Goal: Task Accomplishment & Management: Complete application form

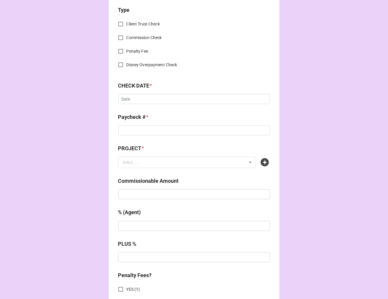
scroll to position [230, 0]
click at [214, 163] on div "Select ... No results found." at bounding box center [187, 161] width 138 height 11
paste input "FROZEN ([GEOGRAPHIC_DATA])"
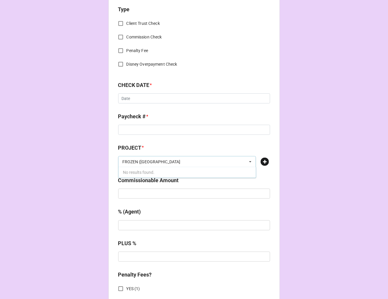
type input "FROZEN ([GEOGRAPHIC_DATA]"
click at [266, 161] on icon at bounding box center [265, 162] width 8 height 8
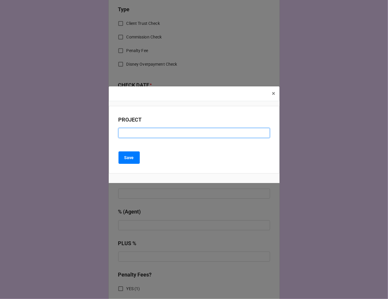
click at [143, 131] on input at bounding box center [194, 133] width 151 height 10
paste input "FROZEN ([GEOGRAPHIC_DATA])"
type input "FROZEN ([GEOGRAPHIC_DATA])"
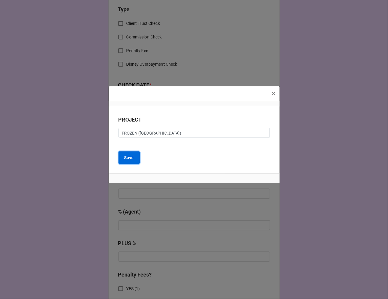
click at [130, 161] on button "Save" at bounding box center [129, 157] width 21 height 12
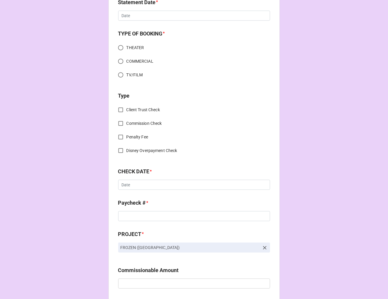
scroll to position [0, 0]
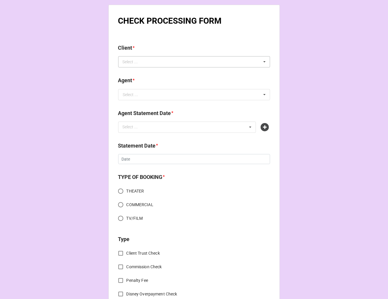
click at [160, 61] on div "Select ... No results found." at bounding box center [194, 61] width 152 height 11
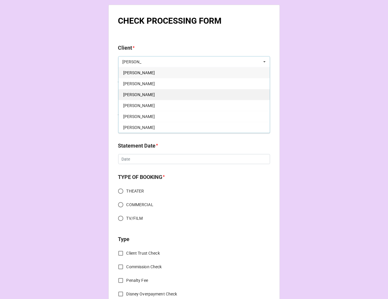
type input "[PERSON_NAME]"
click at [145, 94] on div "[PERSON_NAME]" at bounding box center [194, 94] width 151 height 11
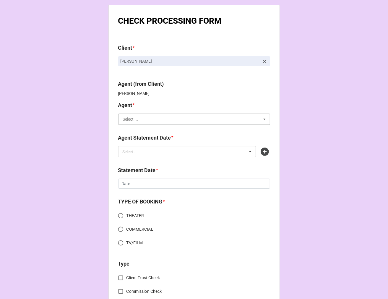
click at [151, 117] on input "text" at bounding box center [194, 119] width 151 height 11
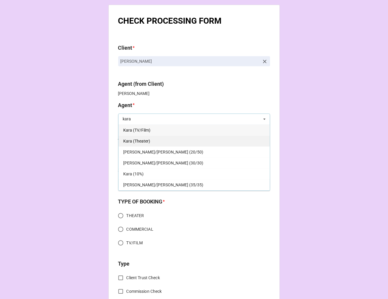
type input "kara"
click at [154, 141] on div "Kara (Theater)" at bounding box center [194, 140] width 151 height 11
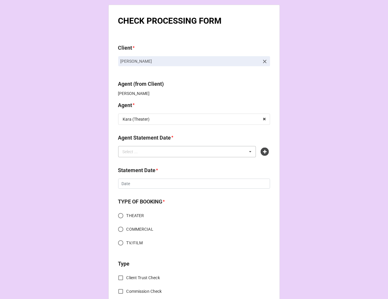
click at [153, 152] on div "Select ... No results found." at bounding box center [187, 151] width 138 height 11
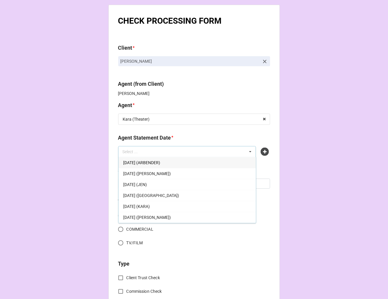
drag, startPoint x: 174, startPoint y: 194, endPoint x: 138, endPoint y: 185, distance: 37.7
click at [174, 193] on span "[DATE] ([GEOGRAPHIC_DATA])" at bounding box center [151, 195] width 56 height 5
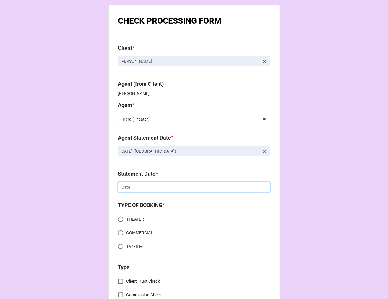
drag, startPoint x: 128, startPoint y: 188, endPoint x: 147, endPoint y: 194, distance: 19.8
click at [128, 188] on input "text" at bounding box center [194, 187] width 152 height 10
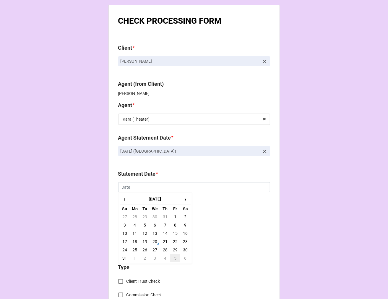
click at [172, 257] on td "5" at bounding box center [175, 258] width 10 height 8
type input "[DATE]"
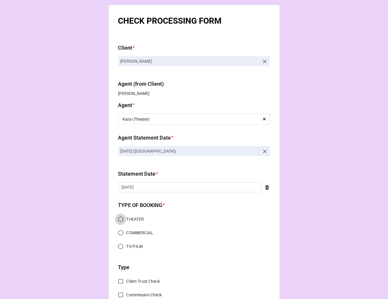
click at [121, 218] on input "THEATER" at bounding box center [121, 220] width 12 height 12
radio input "true"
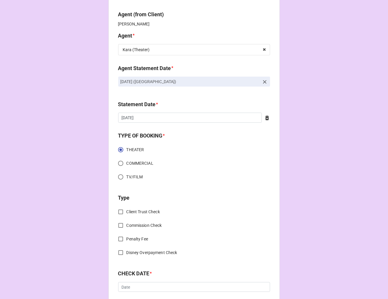
scroll to position [131, 0]
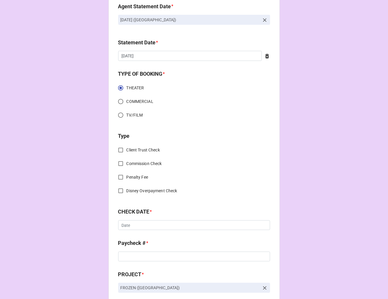
click at [118, 161] on input "Commission Check" at bounding box center [121, 164] width 12 height 12
checkbox input "true"
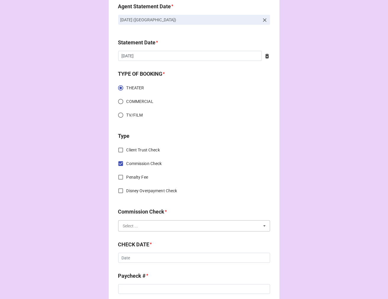
click at [136, 223] on input "text" at bounding box center [194, 226] width 151 height 11
click at [134, 236] on span "FSE (Client)" at bounding box center [133, 237] width 21 height 5
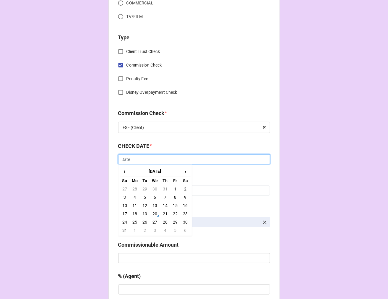
click at [127, 160] on input "text" at bounding box center [194, 159] width 152 height 10
click at [152, 212] on td "20" at bounding box center [155, 214] width 10 height 8
type input "[DATE]"
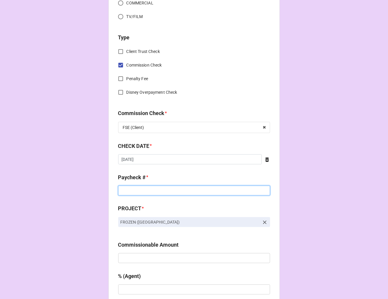
click at [135, 193] on input at bounding box center [194, 191] width 152 height 10
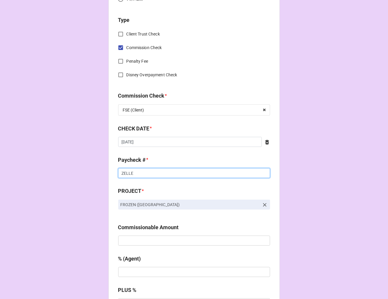
scroll to position [263, 0]
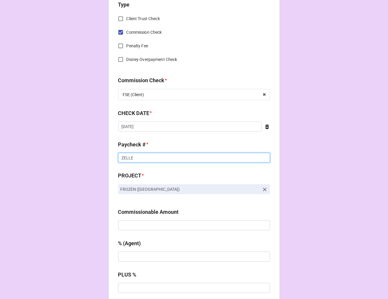
type input "ZELLE"
click at [159, 220] on input "text" at bounding box center [194, 225] width 152 height 10
paste input "$3,825.00"
type input "$3,825.00"
click at [147, 260] on input "text" at bounding box center [194, 257] width 152 height 10
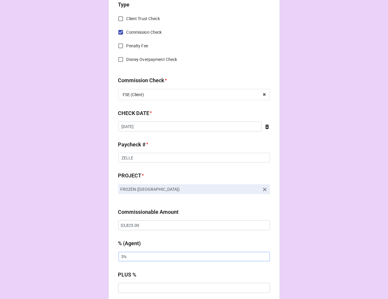
scroll to position [460, 0]
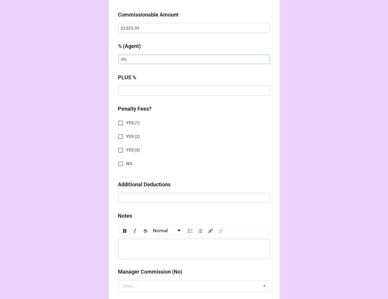
type input "5%"
click at [121, 164] on input "NO" at bounding box center [121, 164] width 12 height 12
checkbox input "true"
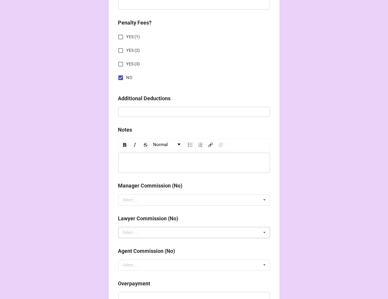
scroll to position [655, 0]
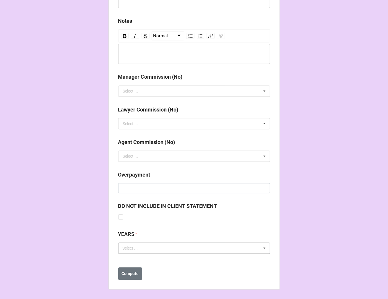
click at [145, 250] on div "Select ... No results found." at bounding box center [194, 247] width 152 height 11
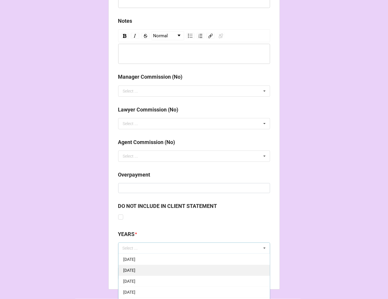
click at [157, 269] on div "[DATE]" at bounding box center [194, 270] width 151 height 11
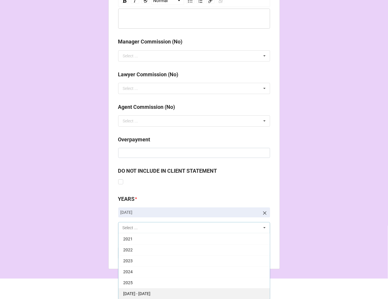
scroll to position [691, 0]
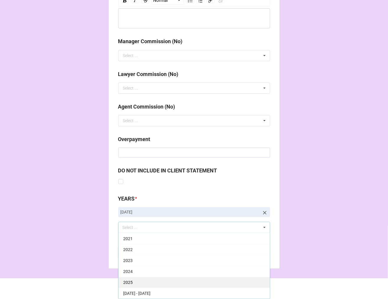
drag, startPoint x: 134, startPoint y: 283, endPoint x: 198, endPoint y: 269, distance: 65.4
click at [134, 283] on div "2025" at bounding box center [194, 282] width 151 height 11
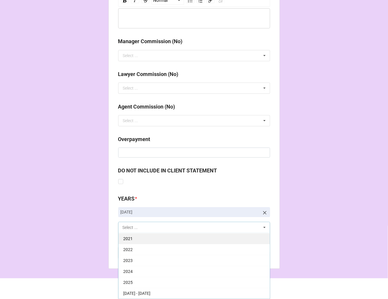
scroll to position [120, 0]
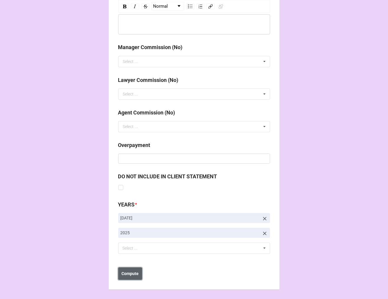
click at [128, 274] on b "Compute" at bounding box center [130, 274] width 17 height 6
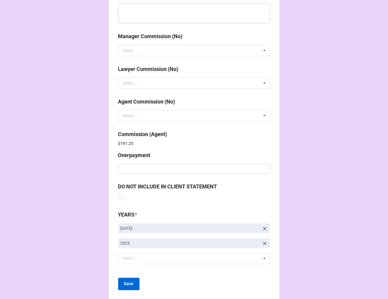
scroll to position [706, 0]
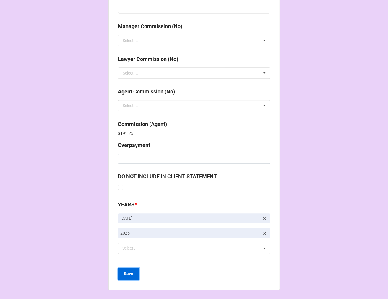
click at [130, 274] on b "Save" at bounding box center [128, 274] width 9 height 6
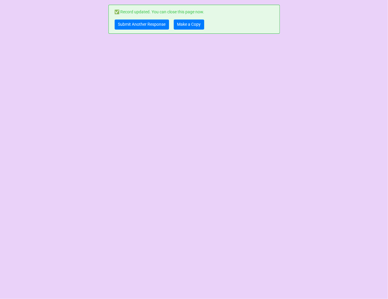
scroll to position [0, 0]
click at [147, 22] on link "Submit Another Response" at bounding box center [142, 25] width 54 height 10
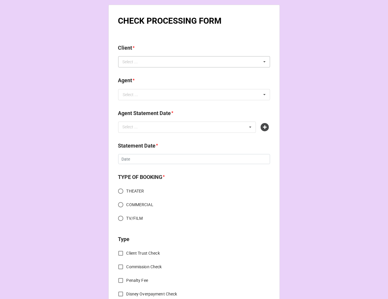
click at [138, 61] on div "Select ..." at bounding box center [133, 62] width 25 height 7
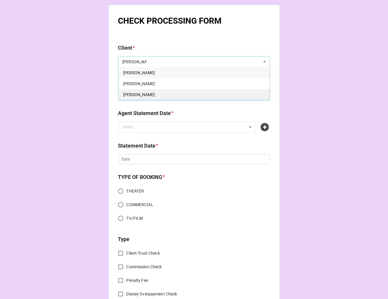
type input "[PERSON_NAME]"
click at [154, 90] on div "[PERSON_NAME]" at bounding box center [194, 94] width 151 height 11
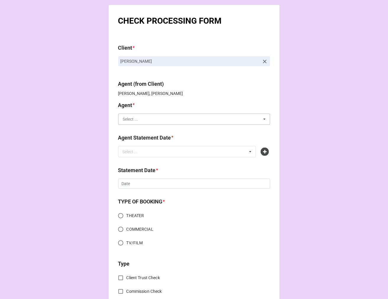
click at [140, 122] on input "text" at bounding box center [194, 119] width 151 height 11
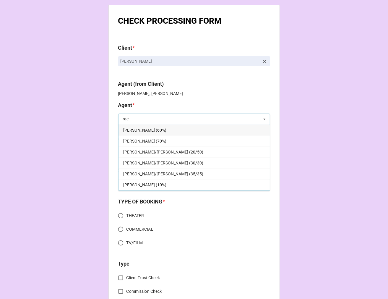
type input "rac"
click at [140, 129] on span "[PERSON_NAME] (60%)" at bounding box center [144, 130] width 43 height 5
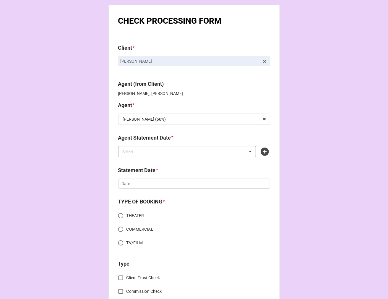
click at [138, 154] on div "Select ..." at bounding box center [133, 151] width 25 height 7
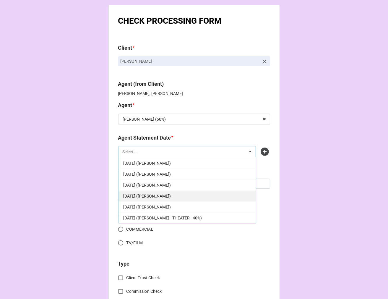
scroll to position [66, 0]
click at [169, 195] on span "[DATE] ([PERSON_NAME])" at bounding box center [147, 195] width 48 height 5
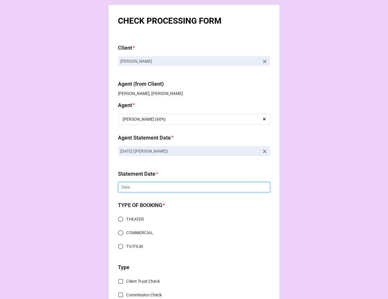
click at [135, 188] on input "text" at bounding box center [194, 187] width 152 height 10
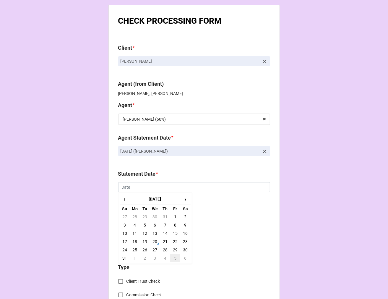
click at [174, 256] on td "5" at bounding box center [175, 258] width 10 height 8
type input "[DATE]"
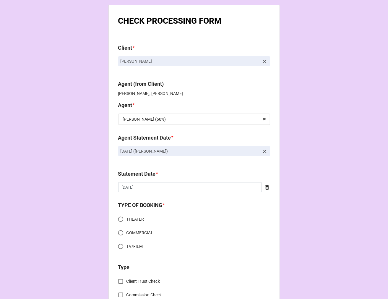
click at [118, 245] on input "TV/FILM" at bounding box center [121, 247] width 12 height 12
radio input "true"
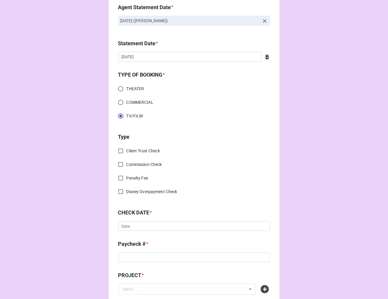
scroll to position [164, 0]
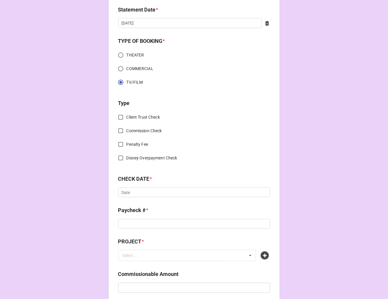
click at [119, 130] on input "Commission Check" at bounding box center [121, 131] width 12 height 12
checkbox input "true"
click at [134, 191] on div "Select ..." at bounding box center [130, 193] width 15 height 4
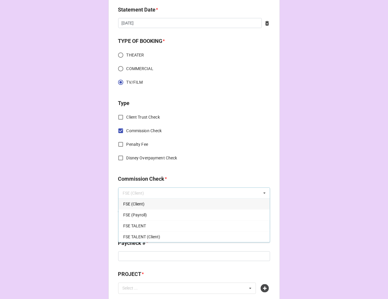
click at [135, 204] on span "FSE (Client)" at bounding box center [133, 204] width 21 height 5
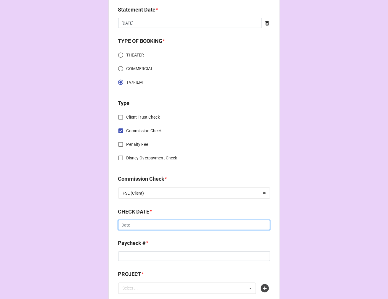
click at [135, 227] on input "text" at bounding box center [194, 225] width 152 height 10
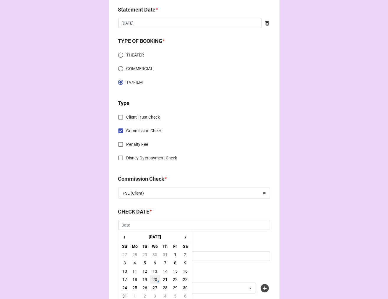
click at [153, 279] on td "20" at bounding box center [155, 279] width 10 height 8
type input "[DATE]"
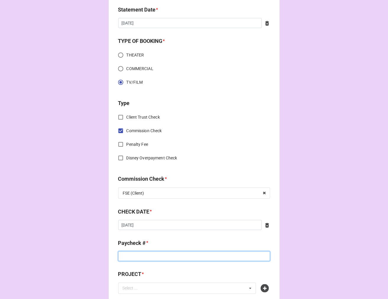
click at [132, 257] on input at bounding box center [194, 256] width 152 height 10
type input "ZELLE"
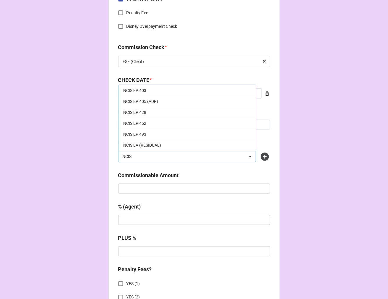
scroll to position [88, 0]
type input "NCIS"
click at [262, 158] on icon at bounding box center [265, 157] width 8 height 8
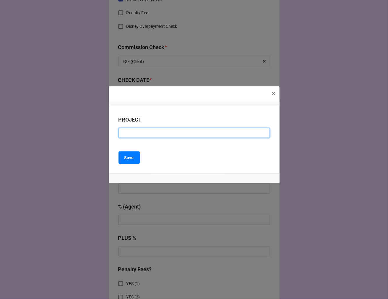
click at [149, 132] on input at bounding box center [194, 133] width 151 height 10
type input "NCIS ORIGINS (RESIDUAL)"
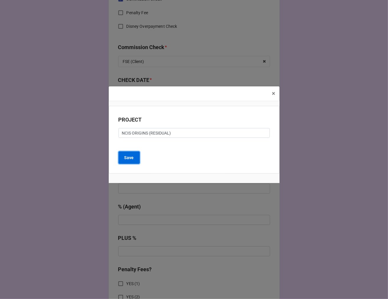
click at [132, 157] on b "Save" at bounding box center [129, 158] width 9 height 6
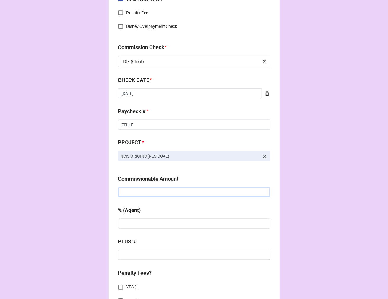
click at [192, 189] on input "text" at bounding box center [194, 192] width 152 height 10
paste input "$1,324.40"
type input "$1,324.40"
click at [157, 222] on input "text" at bounding box center [194, 224] width 152 height 10
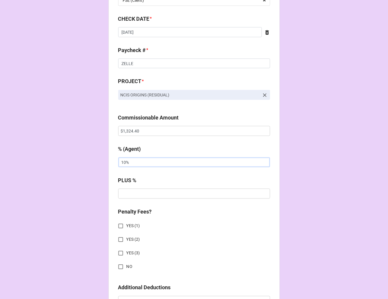
scroll to position [427, 0]
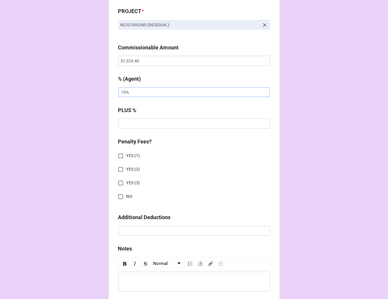
type input "10%"
click at [121, 197] on input "NO" at bounding box center [121, 197] width 12 height 12
checkbox input "true"
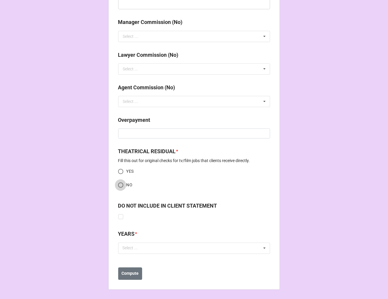
click at [117, 184] on input "NO" at bounding box center [121, 185] width 12 height 12
radio input "true"
click at [180, 251] on div "Select ... No results found." at bounding box center [194, 247] width 152 height 11
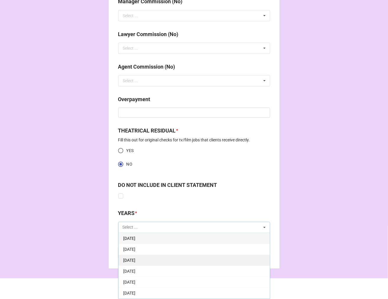
scroll to position [33, 0]
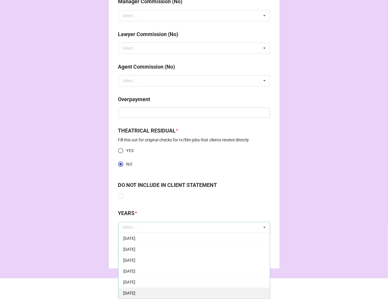
click at [135, 291] on span "[DATE]" at bounding box center [129, 293] width 12 height 5
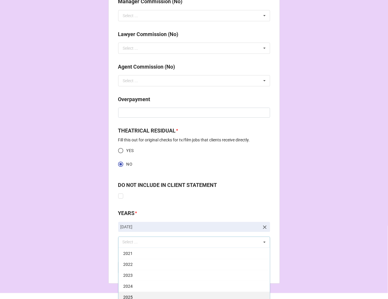
click at [140, 292] on div "2025" at bounding box center [194, 297] width 151 height 11
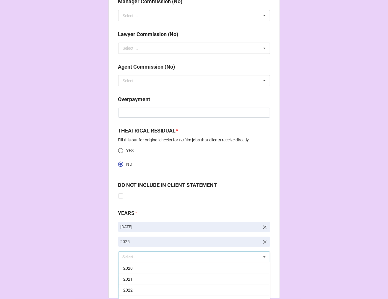
click at [131, 282] on b "Compute" at bounding box center [130, 282] width 17 height 6
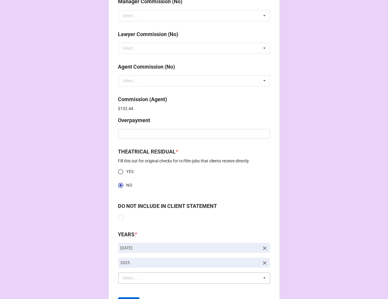
scroll to position [760, 0]
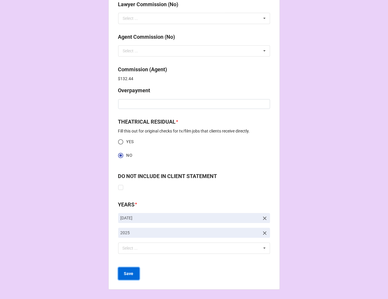
click at [124, 271] on b "Save" at bounding box center [128, 274] width 9 height 6
